Goal: Task Accomplishment & Management: Manage account settings

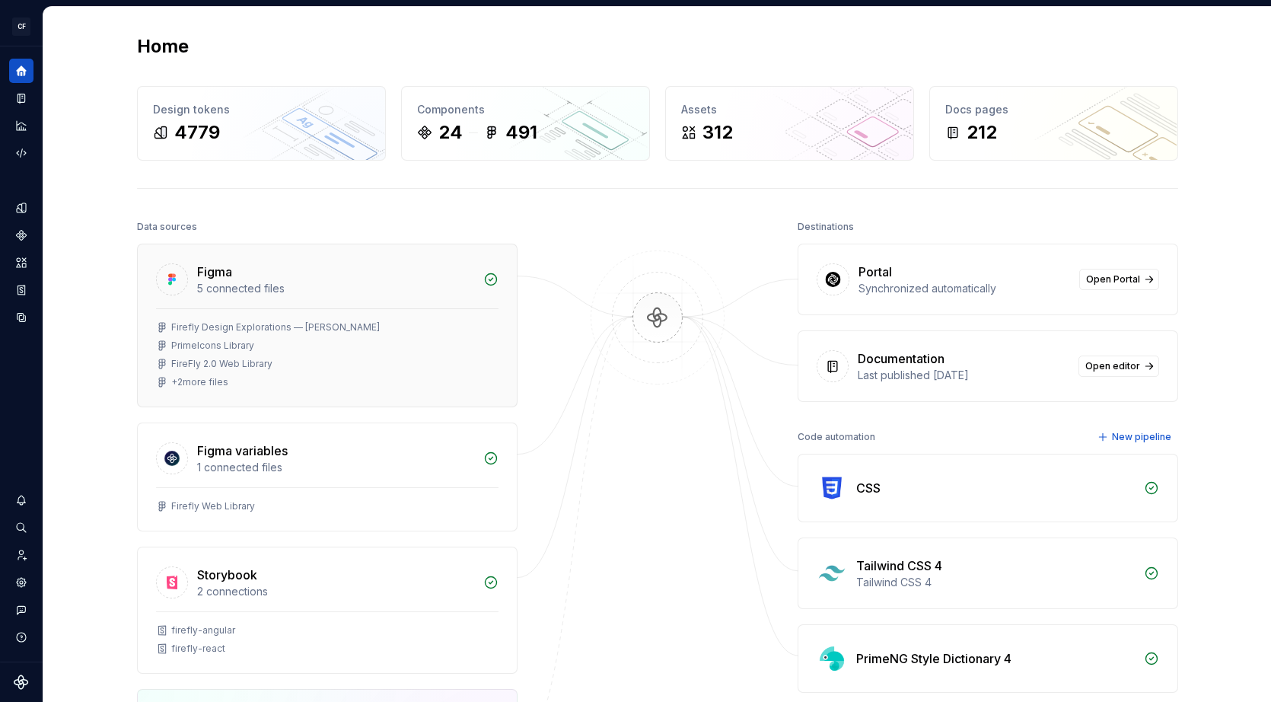
click at [260, 263] on div "Figma" at bounding box center [335, 272] width 277 height 18
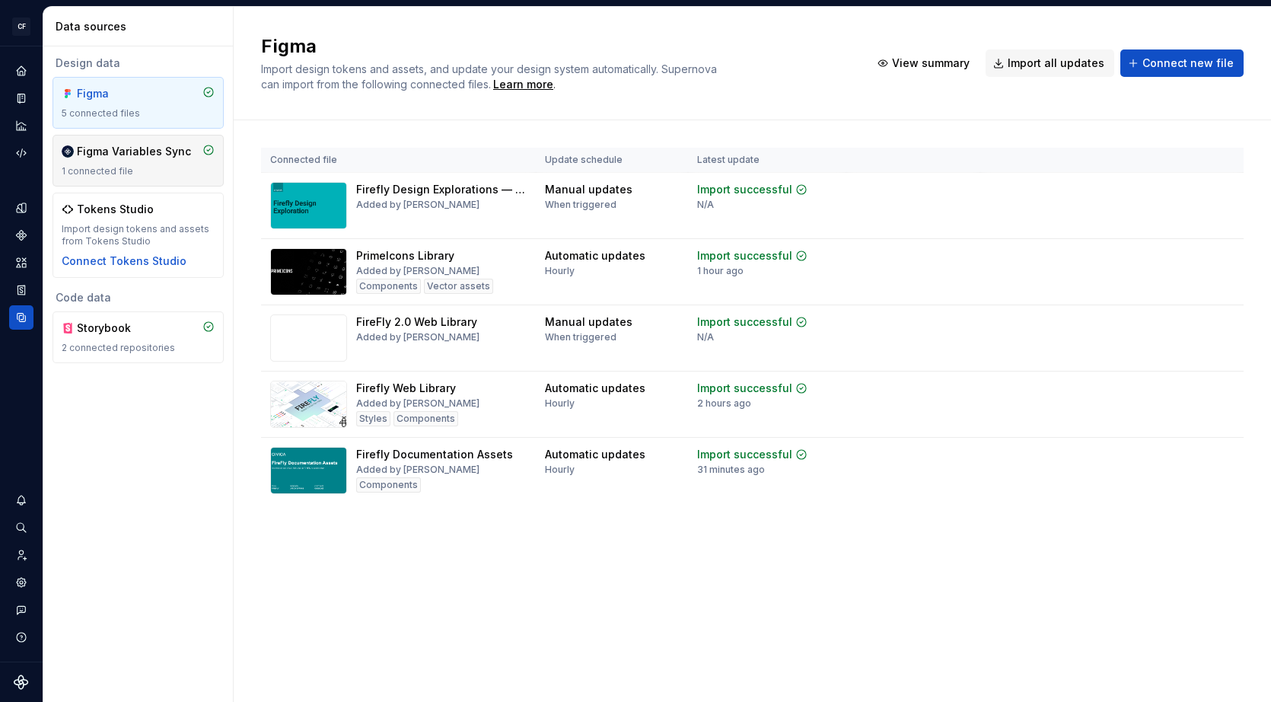
click at [129, 153] on div "Figma Variables Sync" at bounding box center [134, 151] width 114 height 15
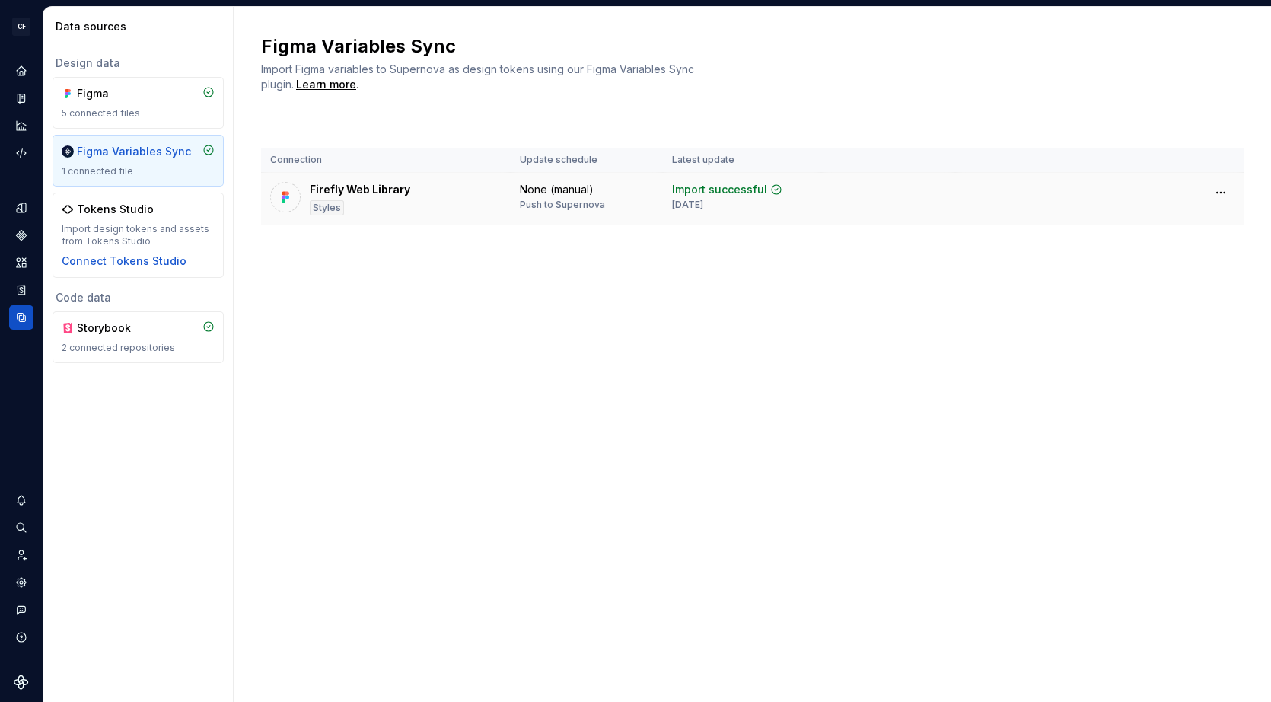
click at [438, 196] on div "Firefly Web Library Styles" at bounding box center [385, 198] width 231 height 33
click at [15, 68] on icon "Home" at bounding box center [21, 71] width 14 height 14
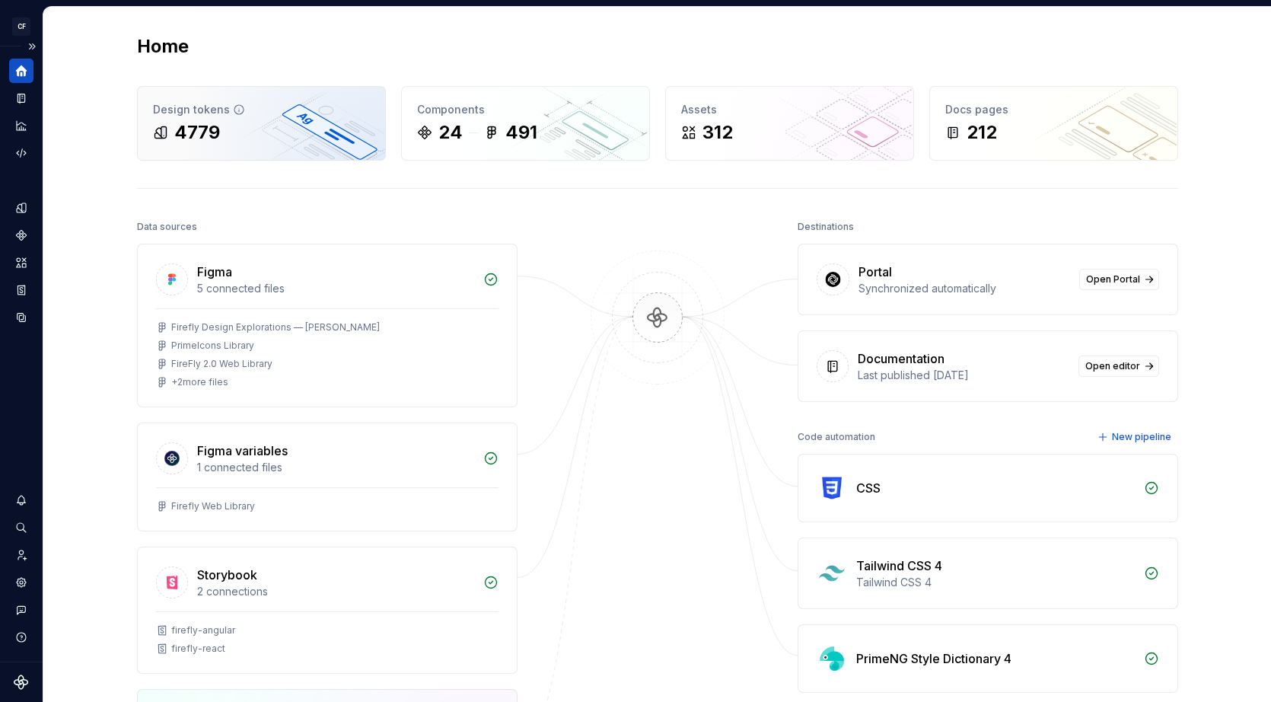
click at [228, 120] on div "4779" at bounding box center [261, 132] width 217 height 24
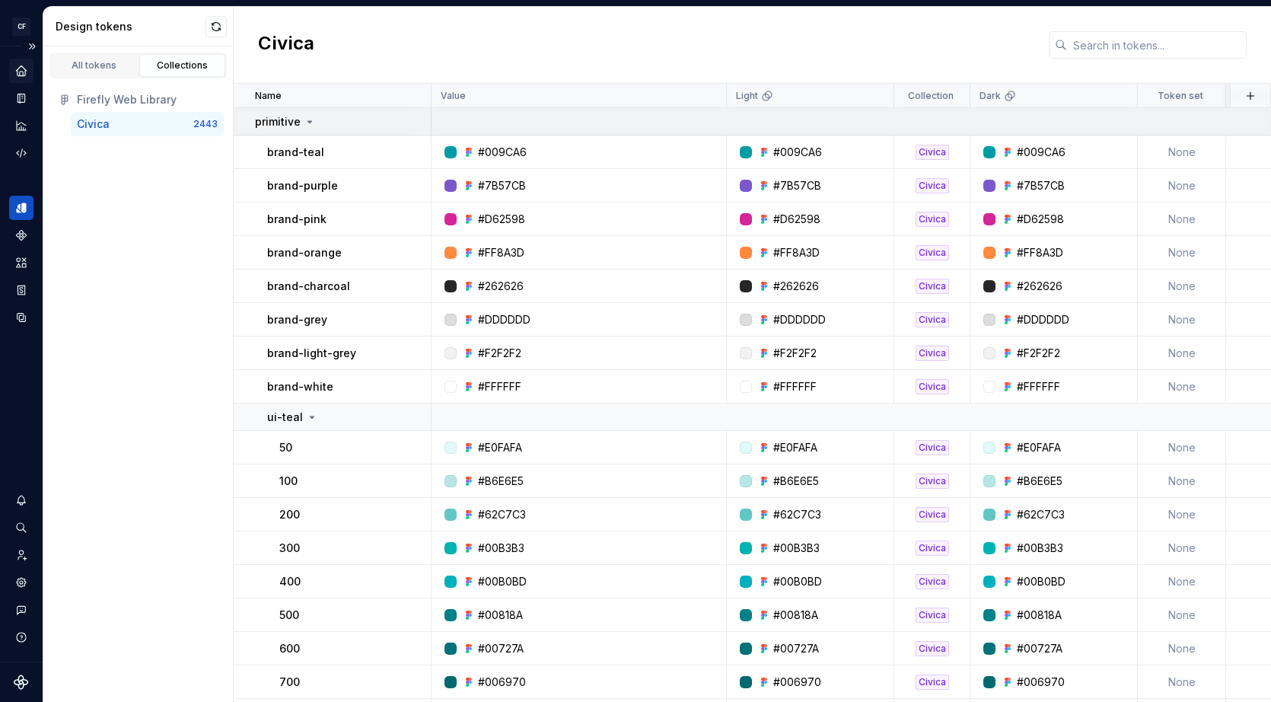
click at [304, 123] on icon at bounding box center [310, 122] width 12 height 12
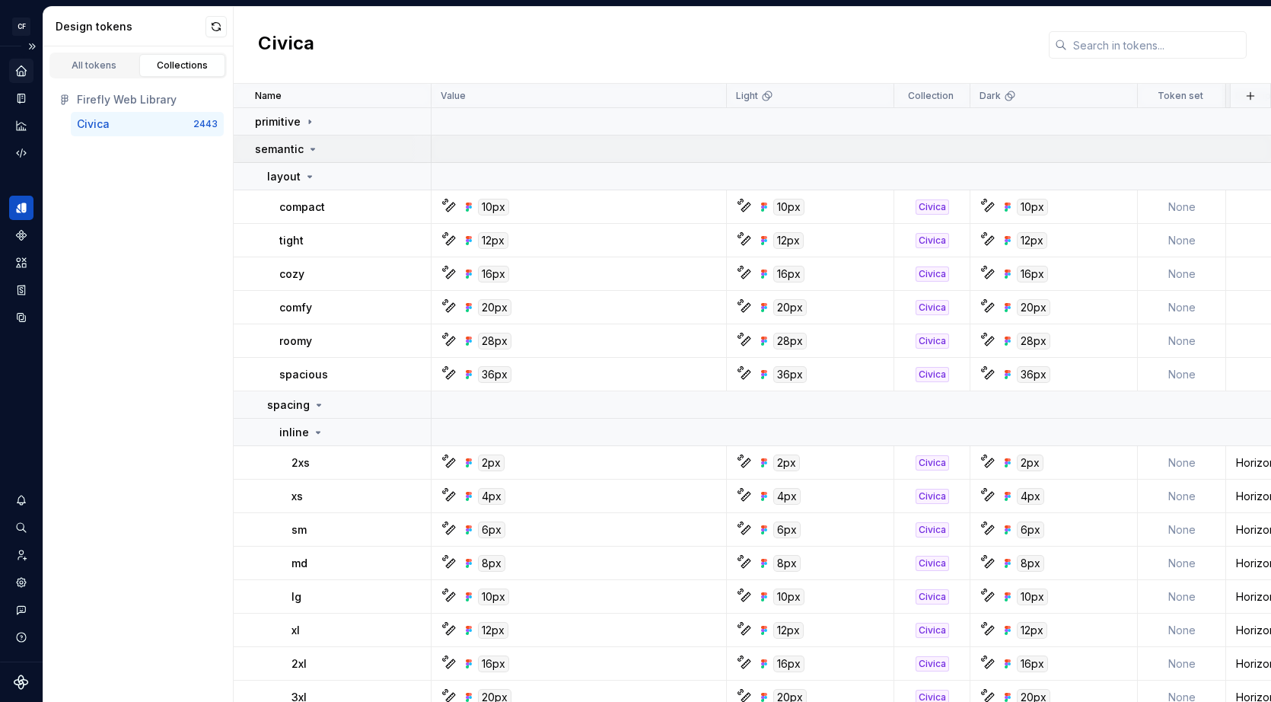
click at [313, 145] on icon at bounding box center [313, 149] width 12 height 12
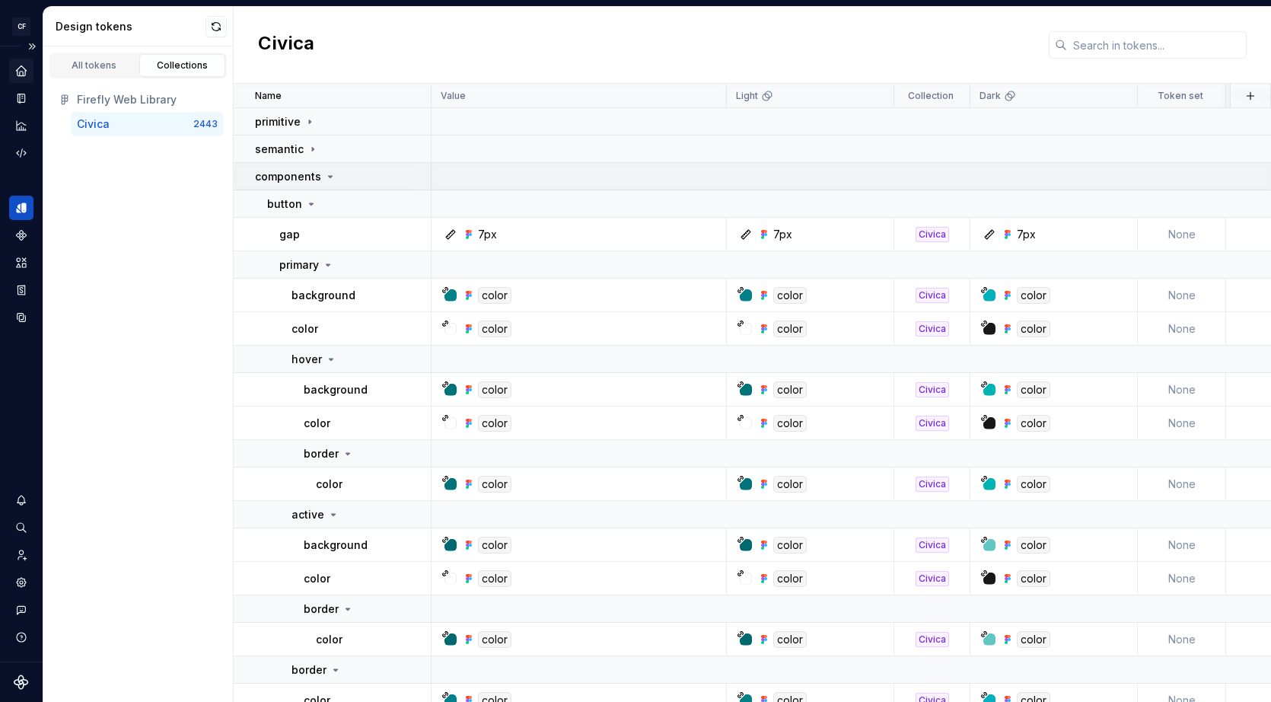
click at [327, 177] on icon at bounding box center [330, 176] width 12 height 12
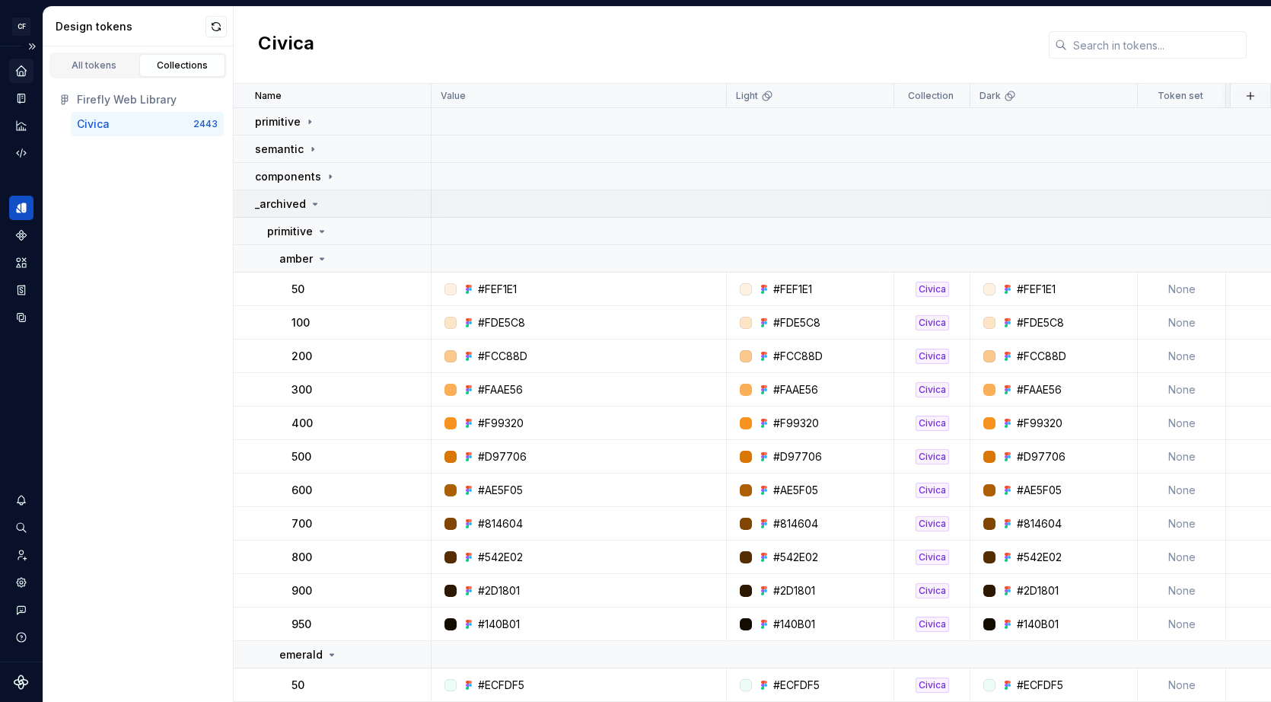
click at [310, 204] on icon at bounding box center [315, 204] width 12 height 12
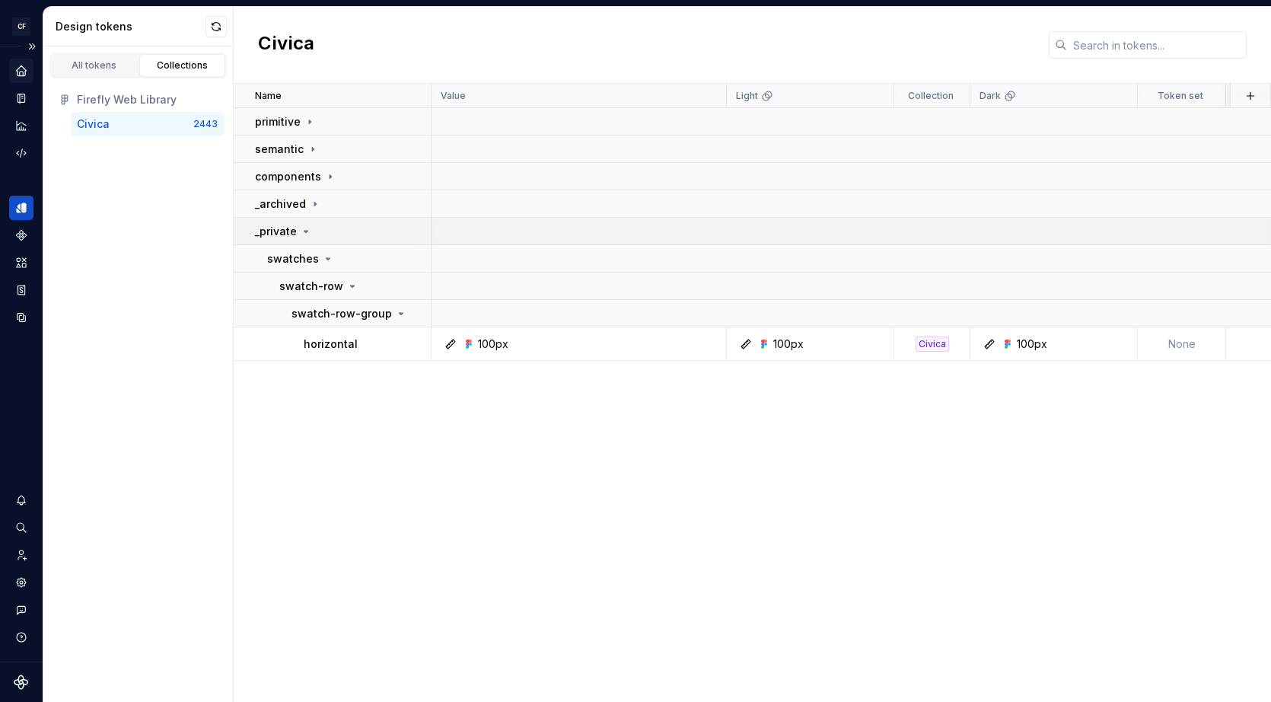
click at [304, 231] on icon at bounding box center [306, 232] width 4 height 2
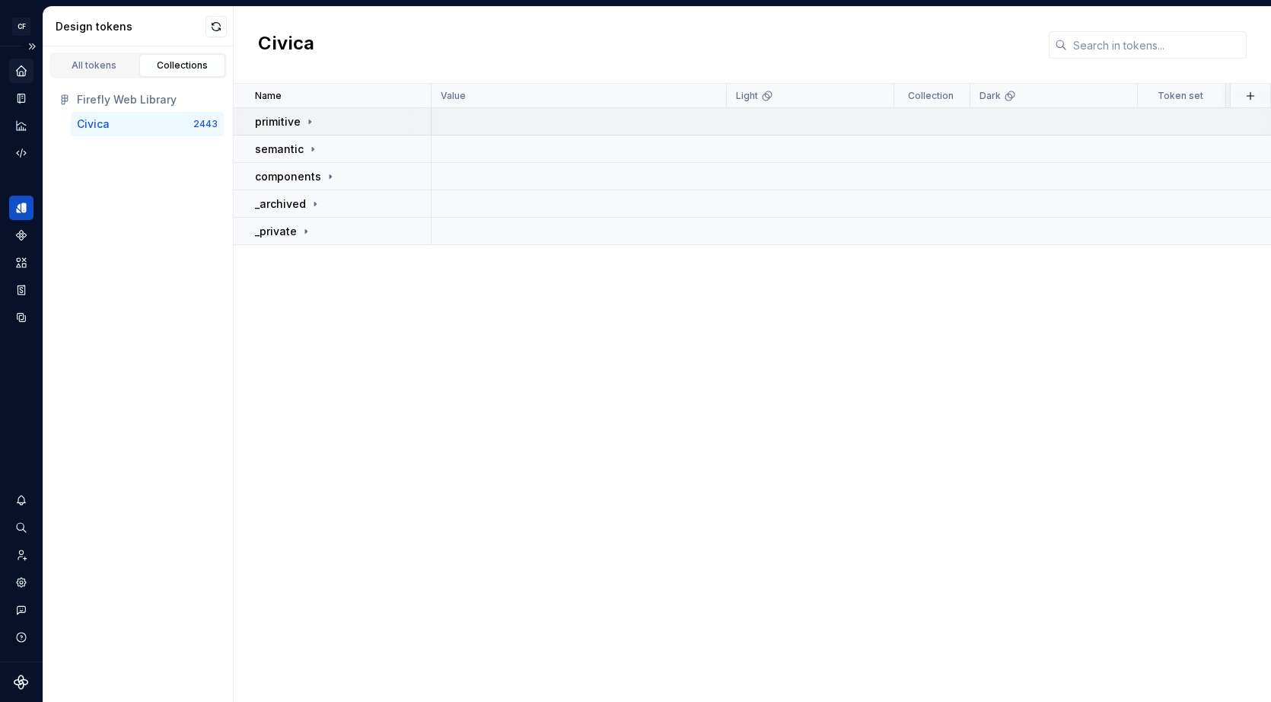
click at [336, 125] on div "primitive" at bounding box center [342, 121] width 175 height 15
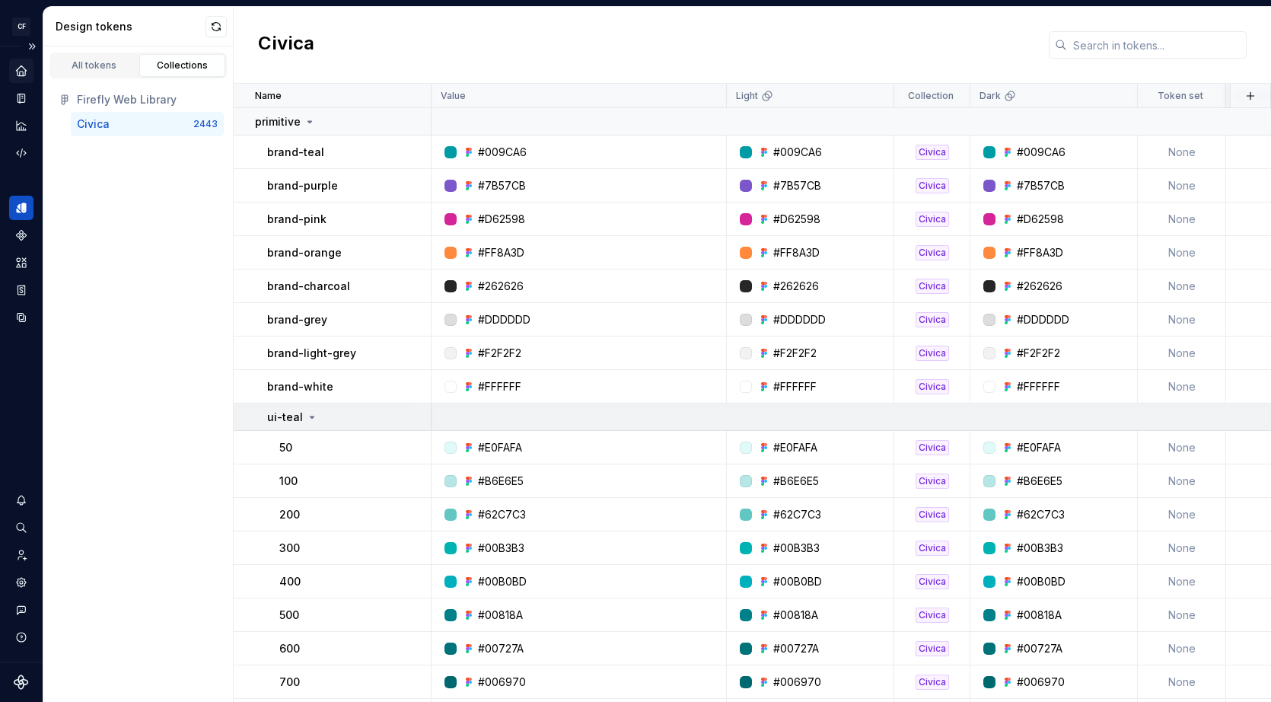
click at [308, 419] on icon at bounding box center [312, 417] width 12 height 12
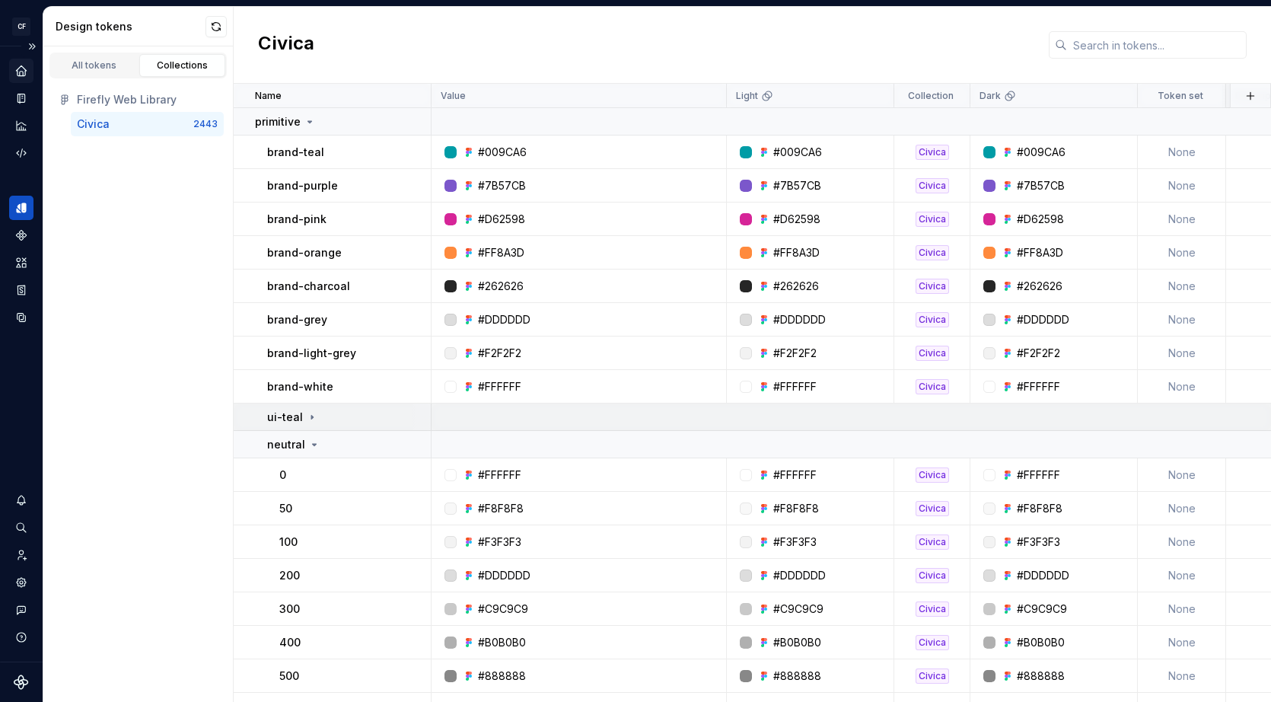
click at [336, 415] on div "ui-teal" at bounding box center [348, 416] width 163 height 15
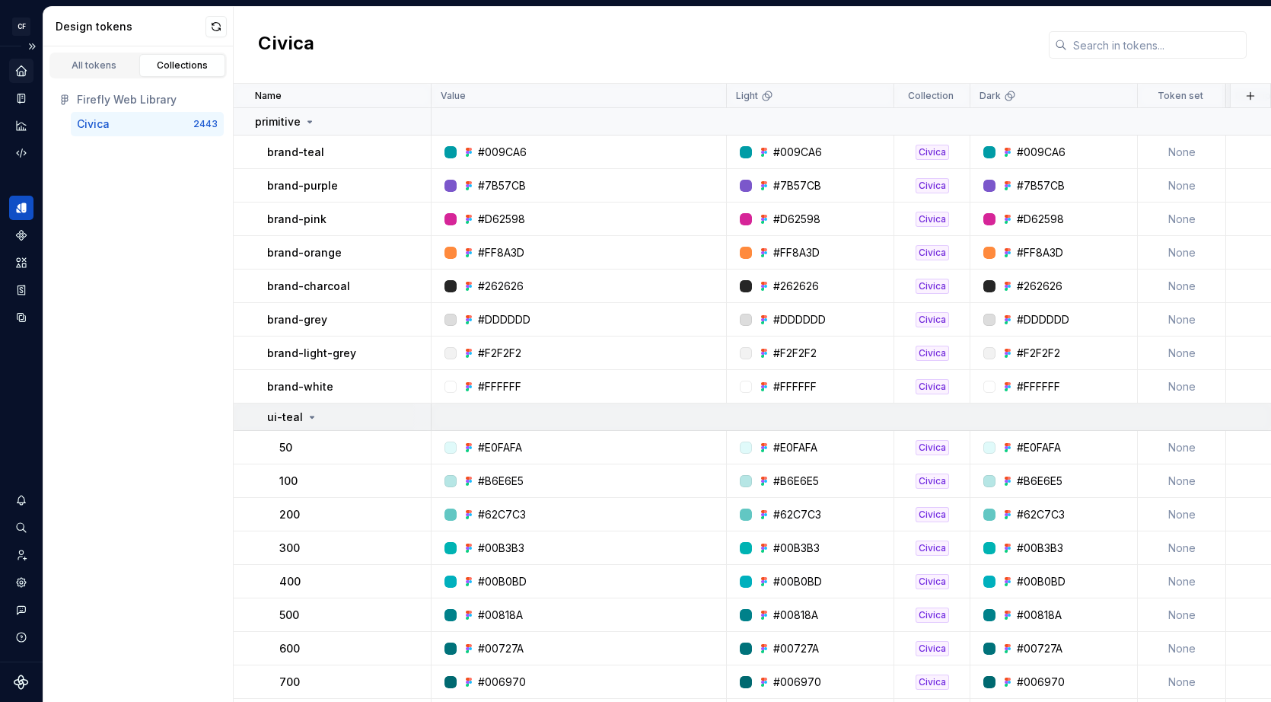
click at [336, 415] on div "ui-teal" at bounding box center [348, 416] width 163 height 15
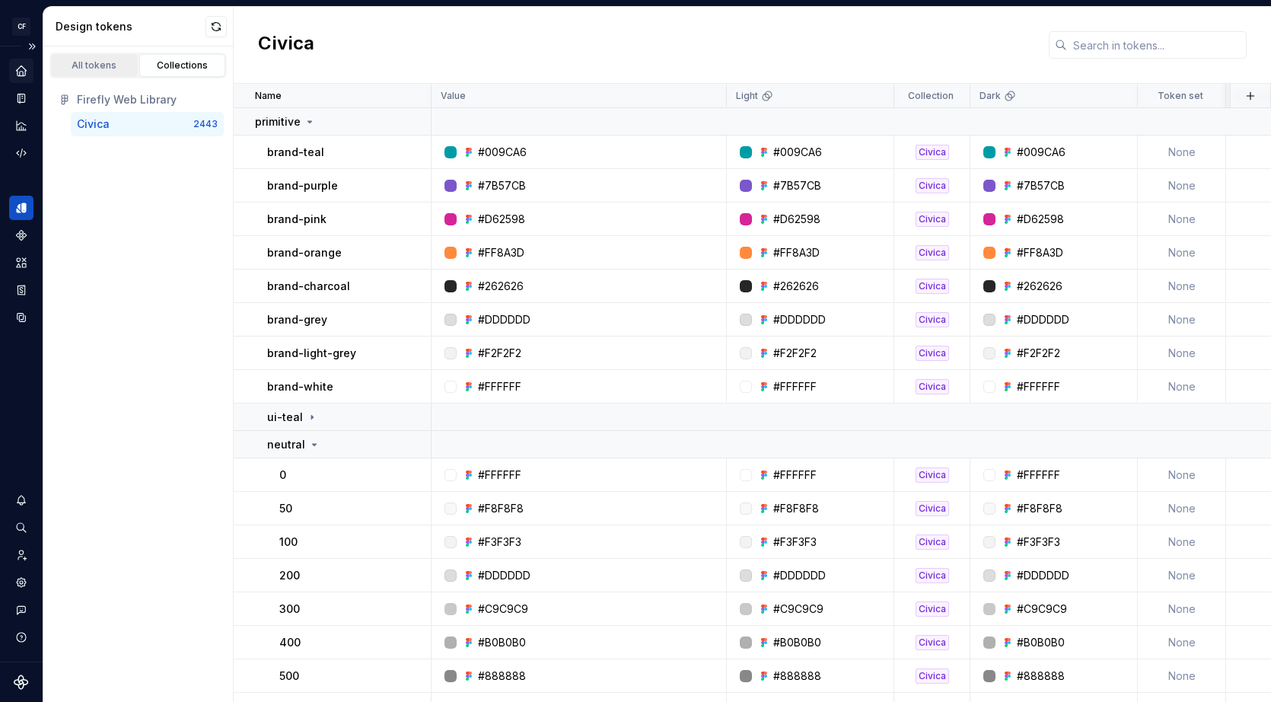
click at [84, 54] on link "All tokens" at bounding box center [94, 65] width 87 height 23
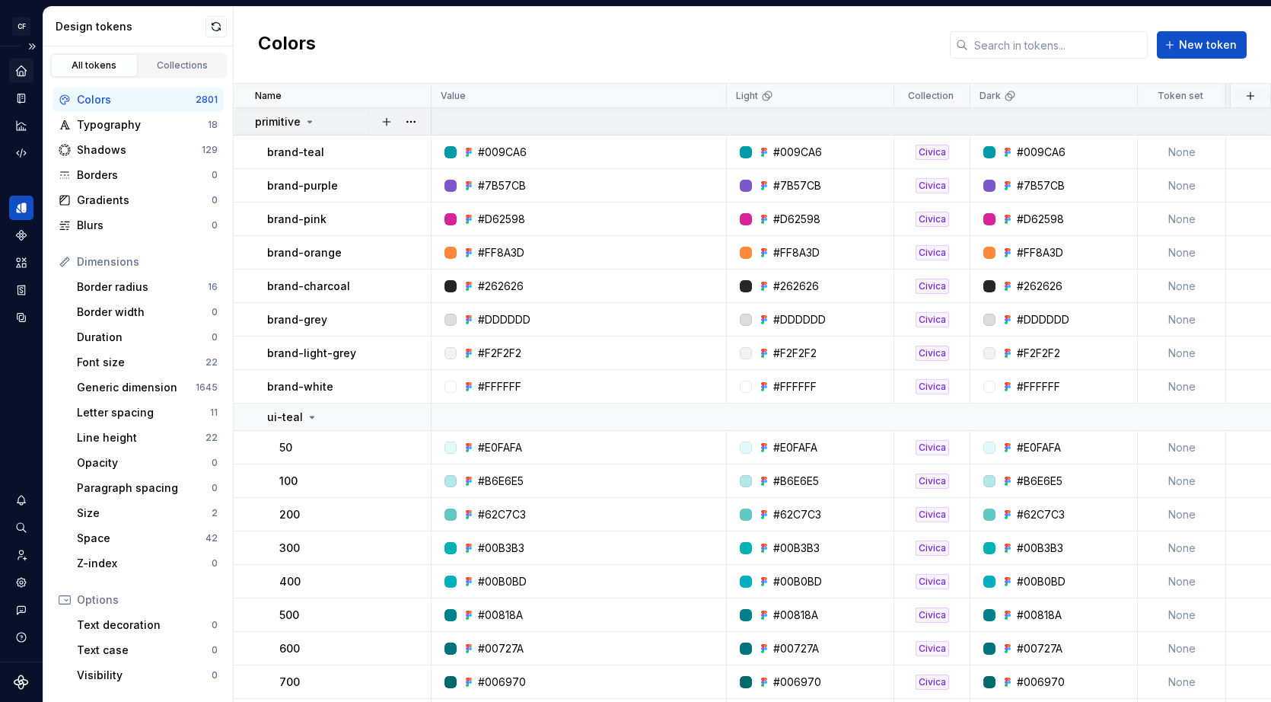
click at [307, 123] on icon at bounding box center [310, 122] width 12 height 12
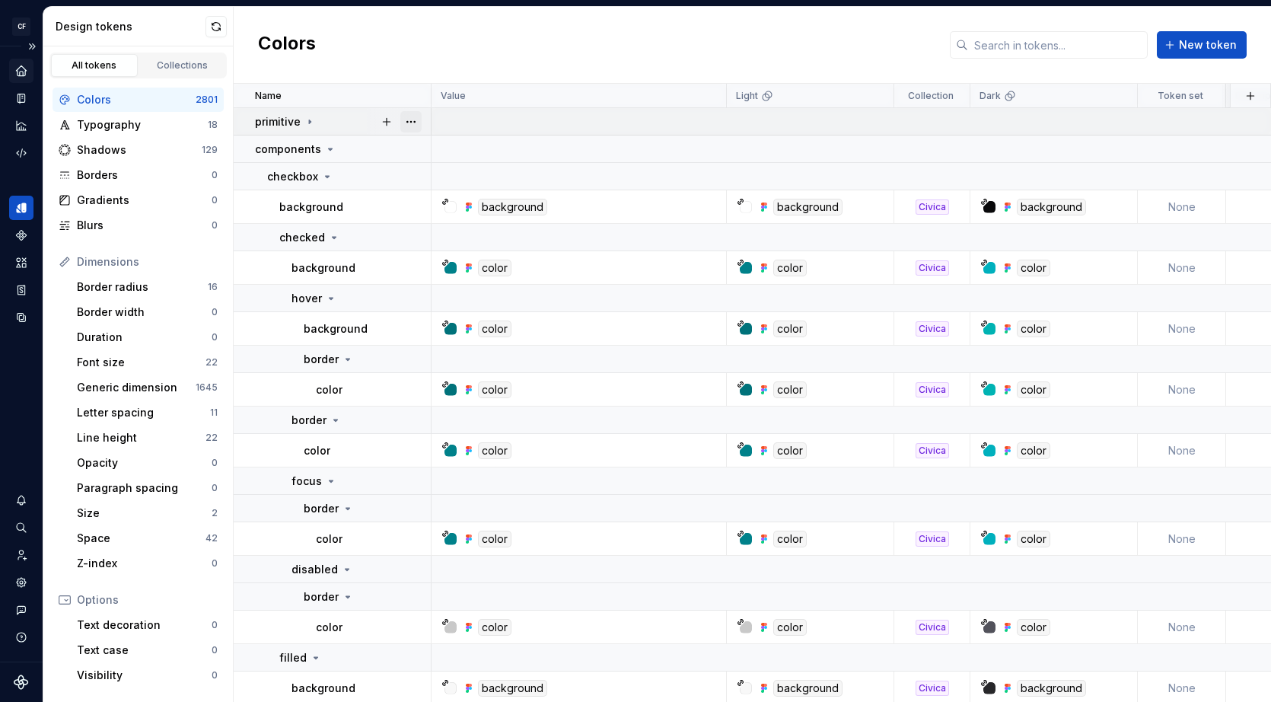
click at [405, 121] on button "button" at bounding box center [410, 121] width 21 height 21
click at [358, 122] on html "CF Firefly Web JS Design system data Design tokens All tokens Collections Color…" at bounding box center [635, 351] width 1271 height 702
click at [309, 122] on icon at bounding box center [310, 121] width 2 height 4
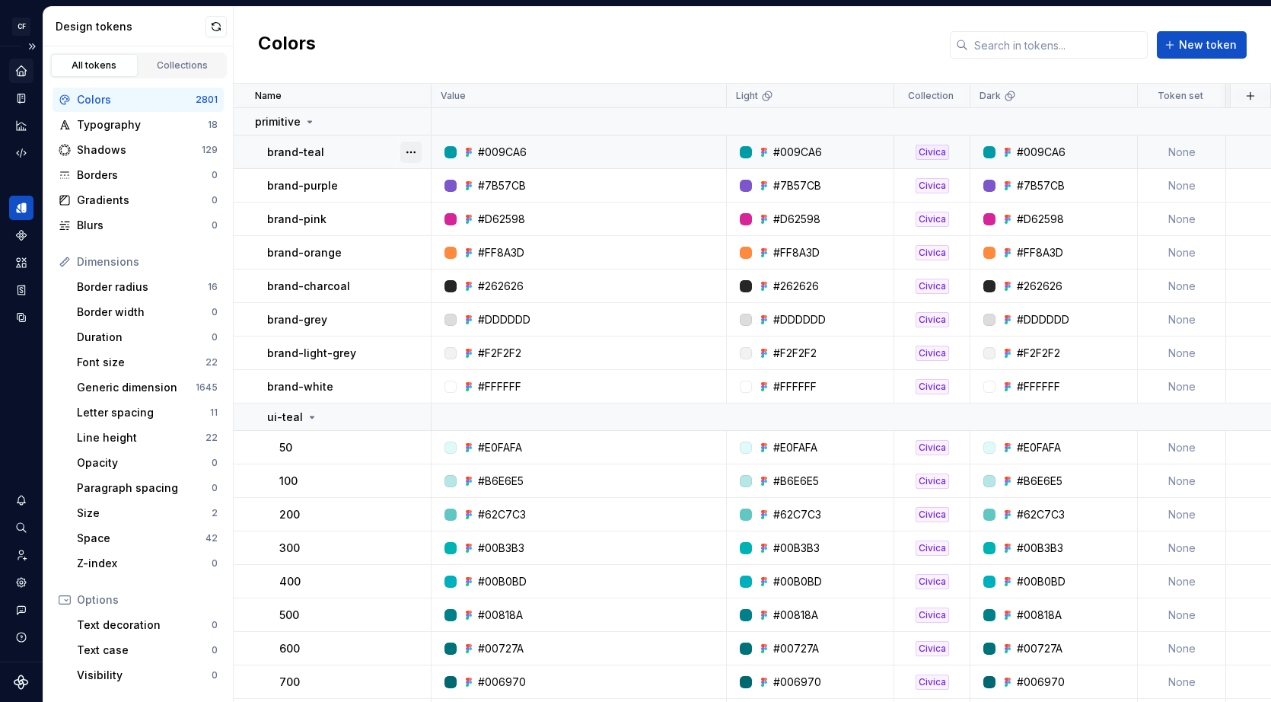
click at [406, 145] on button "button" at bounding box center [410, 152] width 21 height 21
click at [367, 163] on html "CF Firefly Web JS Design system data Design tokens All tokens Collections Color…" at bounding box center [635, 351] width 1271 height 702
click at [364, 194] on td "brand-purple" at bounding box center [333, 185] width 198 height 33
click at [399, 52] on html "CF Firefly Web JS Design system data Design tokens All tokens Collections Color…" at bounding box center [635, 351] width 1271 height 702
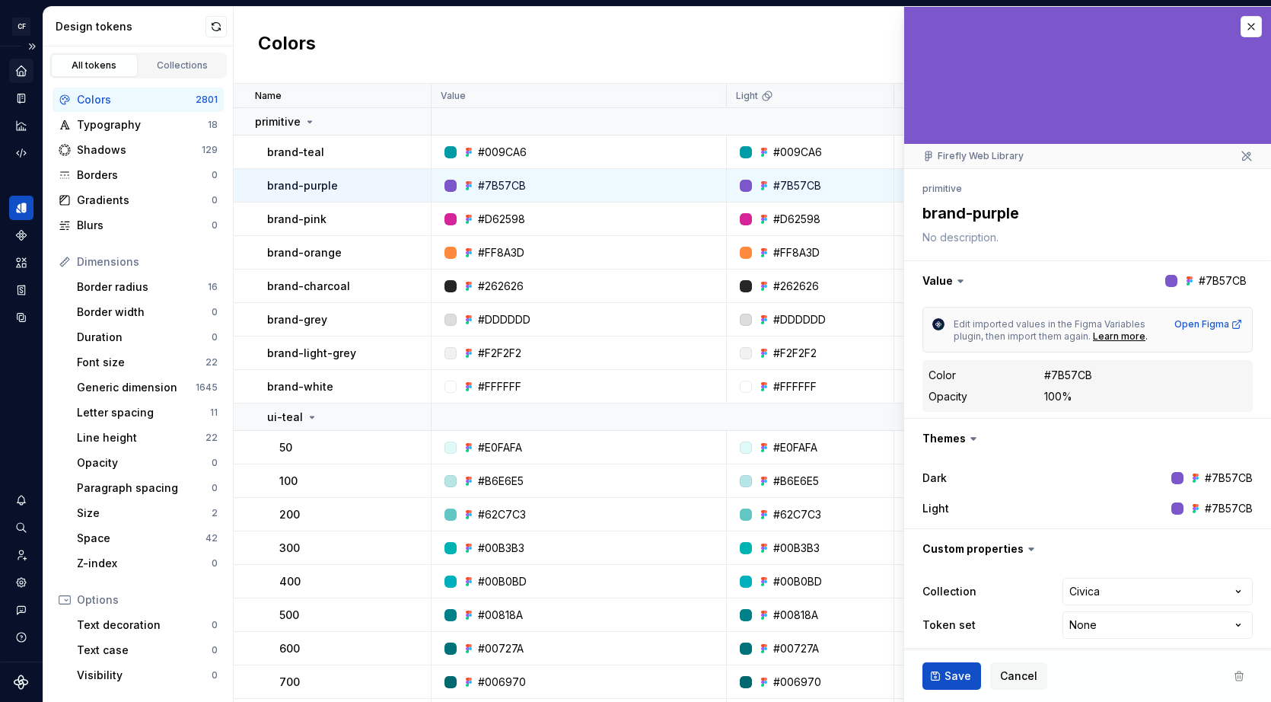
type textarea "*"
